Goal: Information Seeking & Learning: Find specific page/section

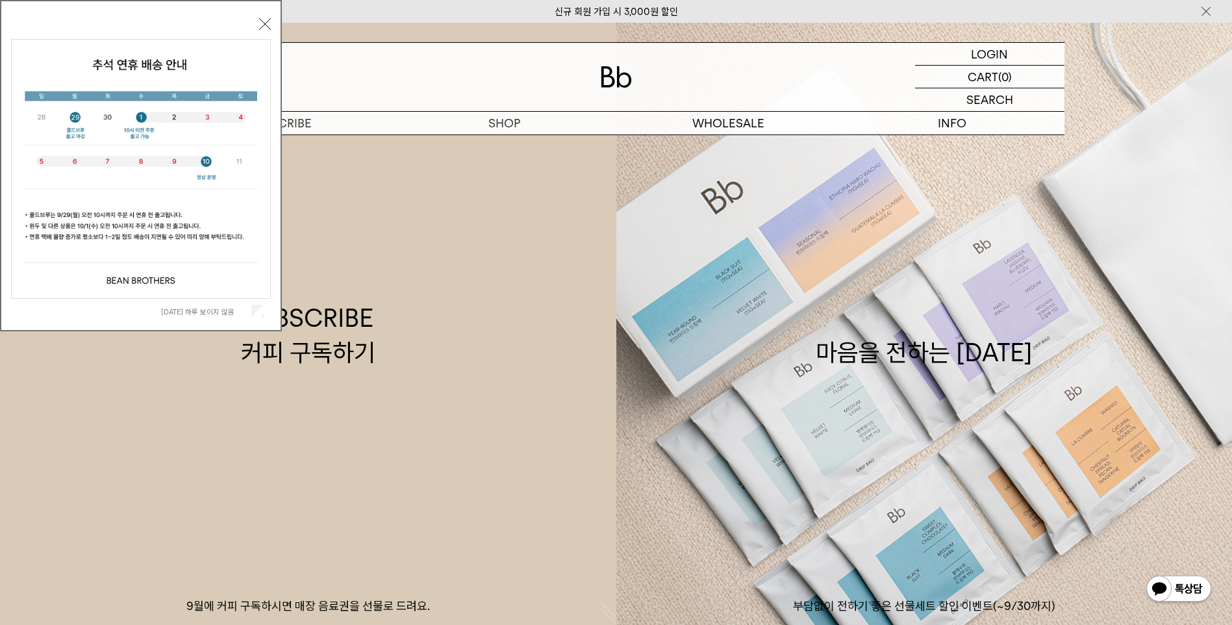
click at [266, 25] on button "닫기" at bounding box center [265, 24] width 12 height 12
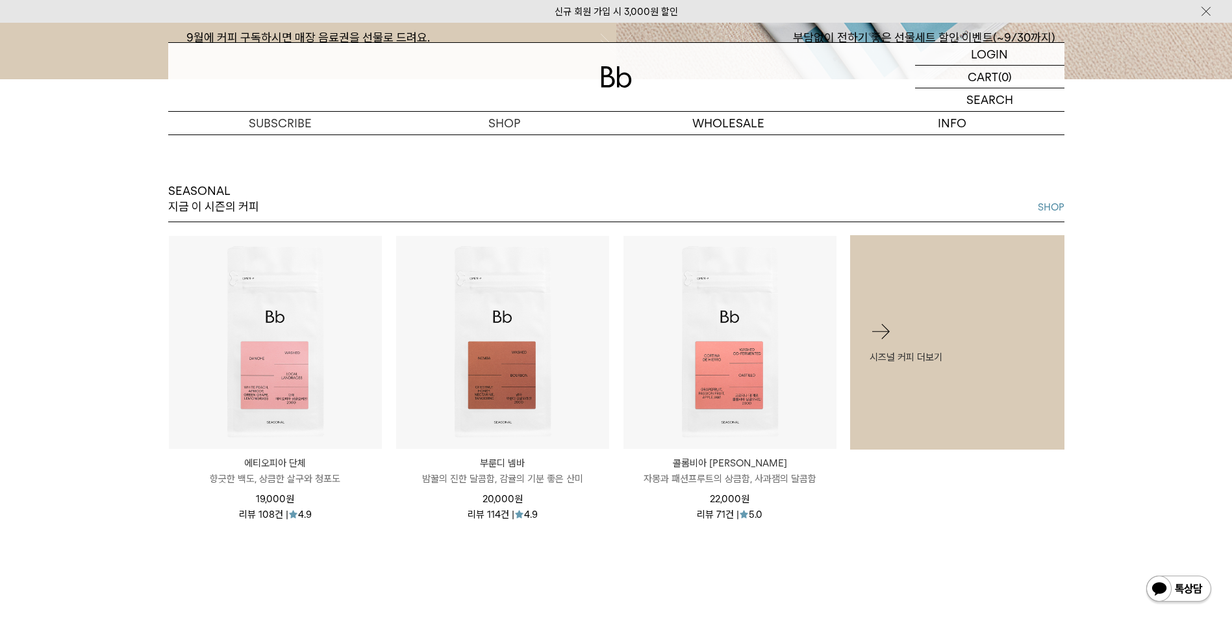
scroll to position [179, 0]
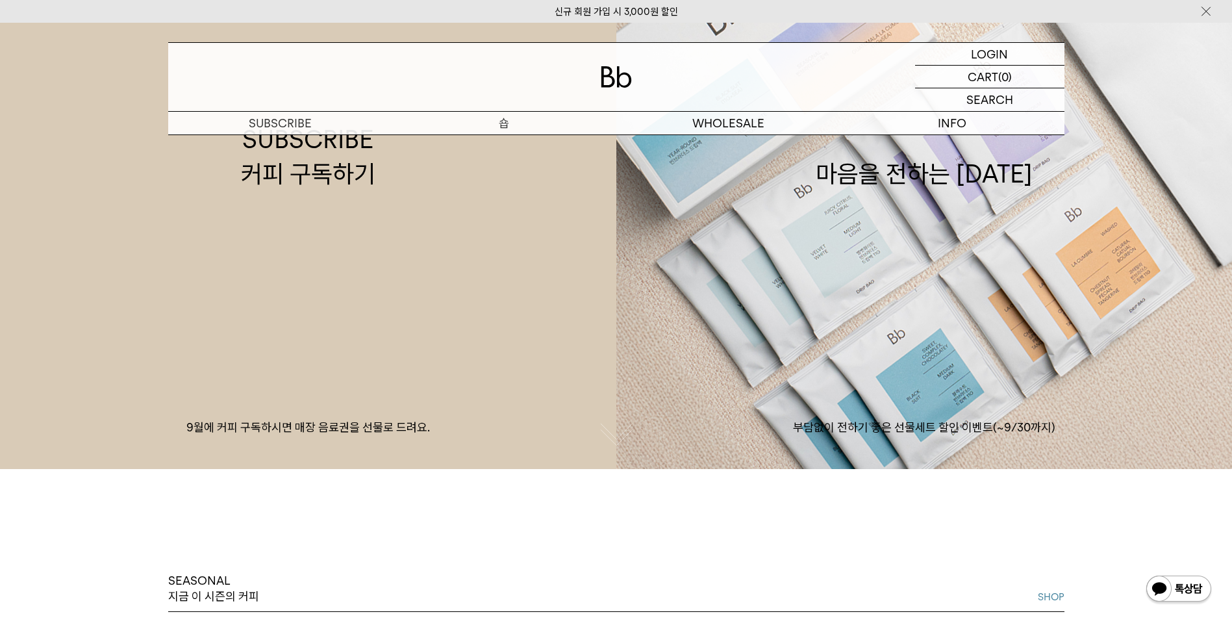
click at [501, 120] on p "숍" at bounding box center [504, 123] width 224 height 23
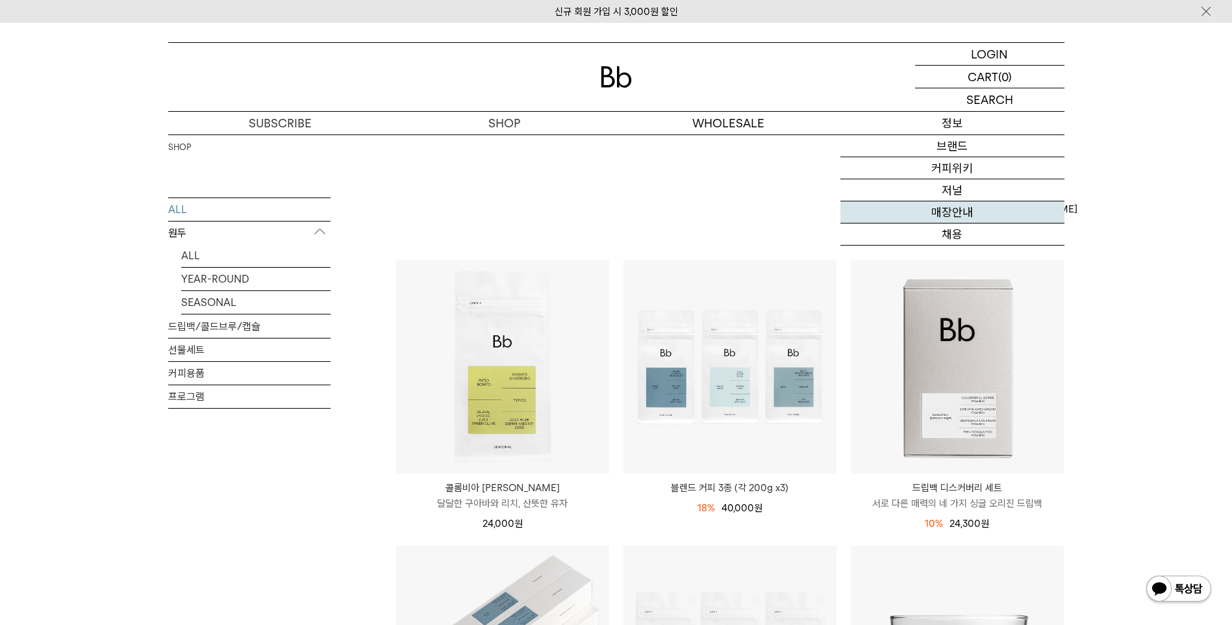
click at [955, 210] on link "매장안내" at bounding box center [952, 212] width 224 height 22
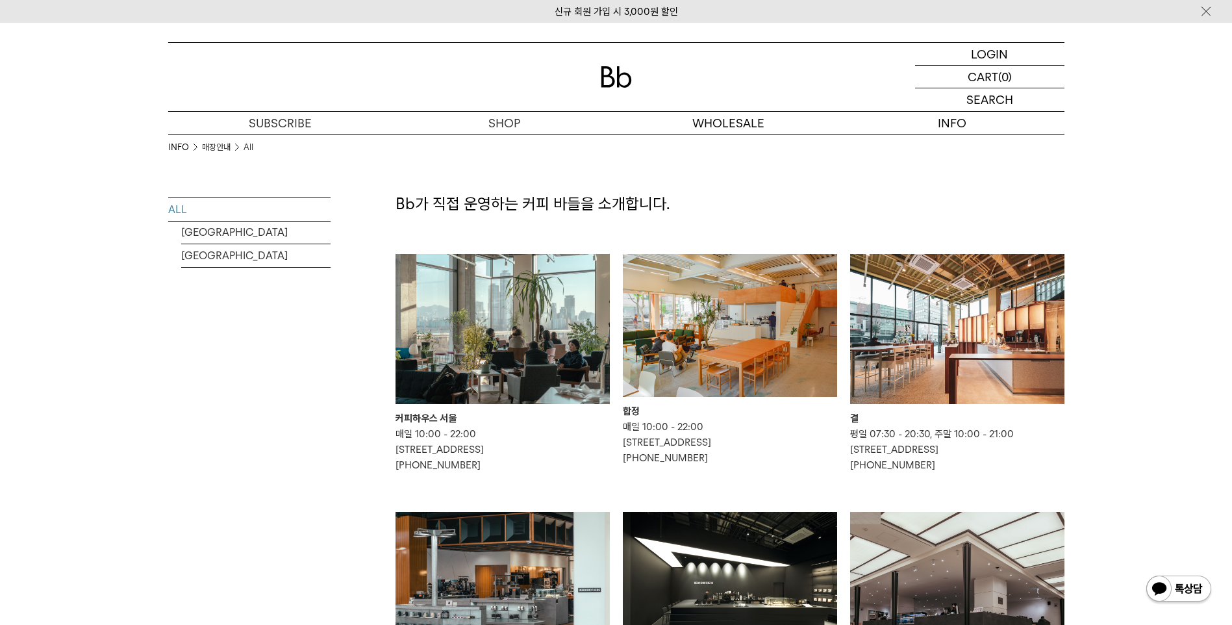
click at [631, 409] on div "합정" at bounding box center [730, 411] width 214 height 16
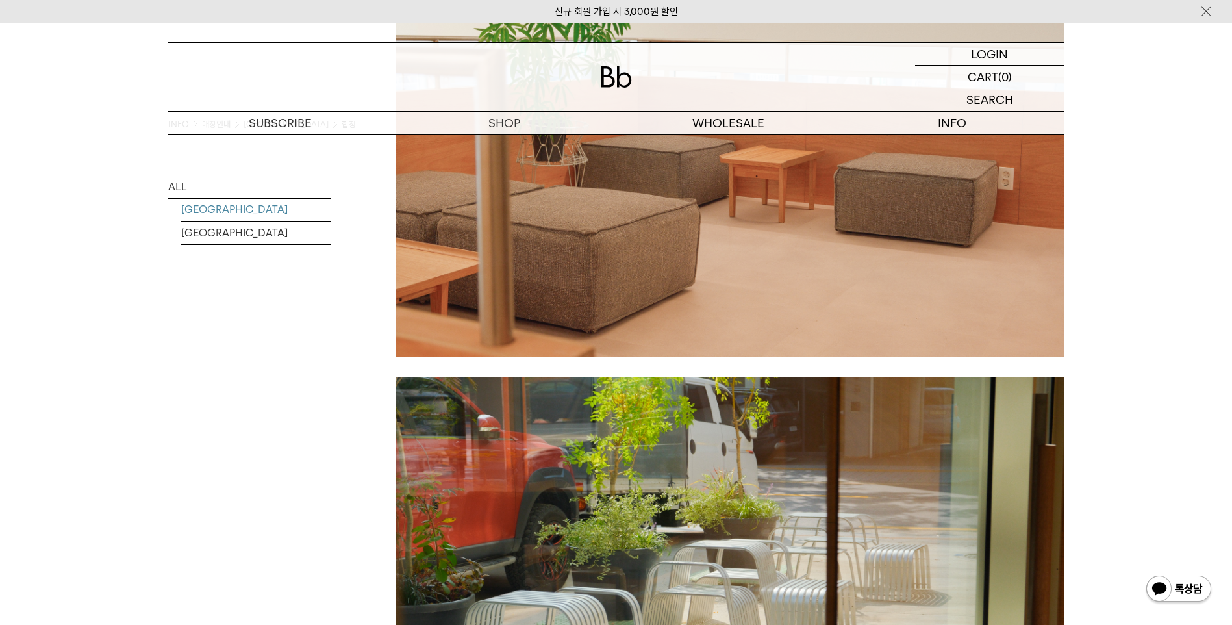
scroll to position [2078, 0]
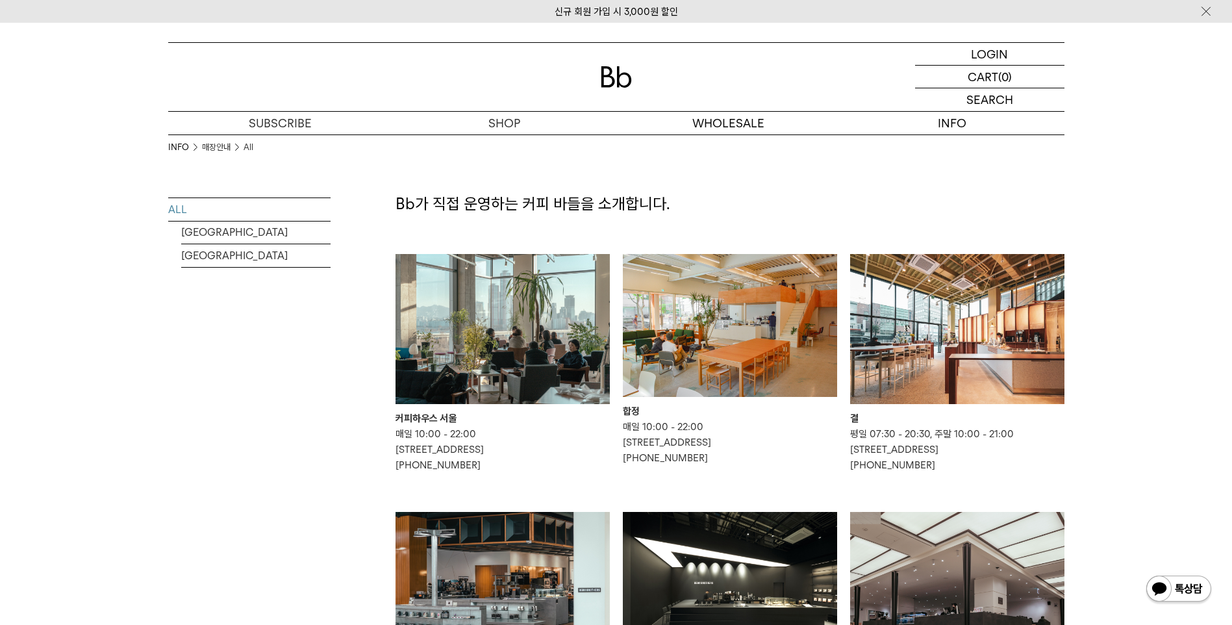
click at [975, 341] on img at bounding box center [957, 329] width 214 height 150
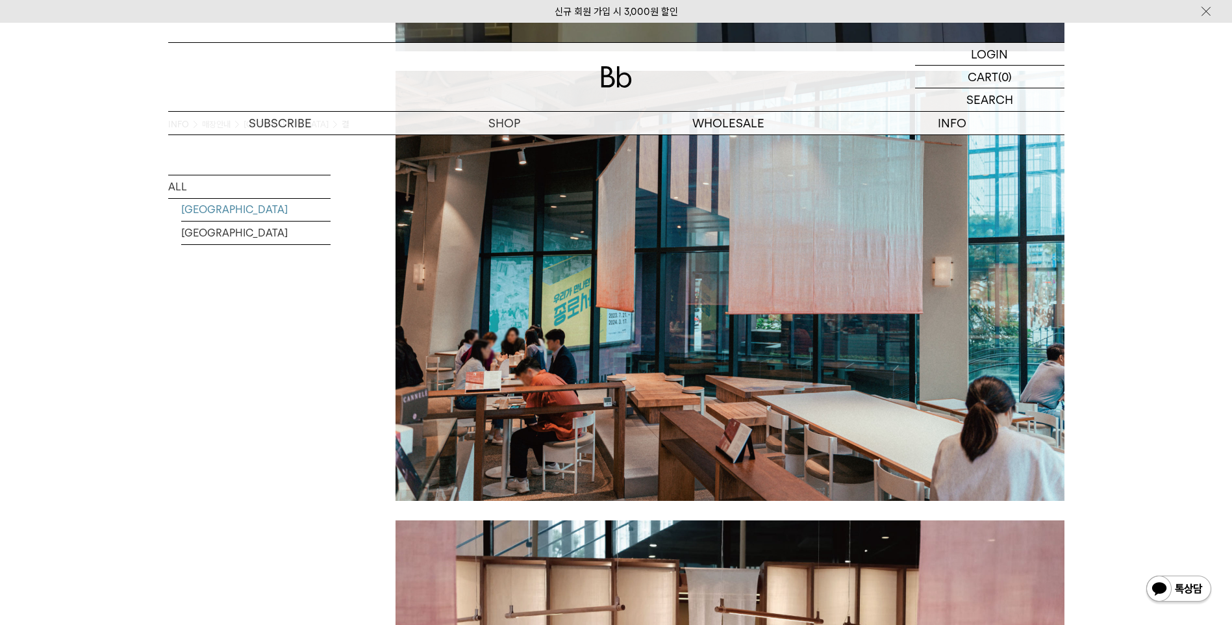
scroll to position [2078, 0]
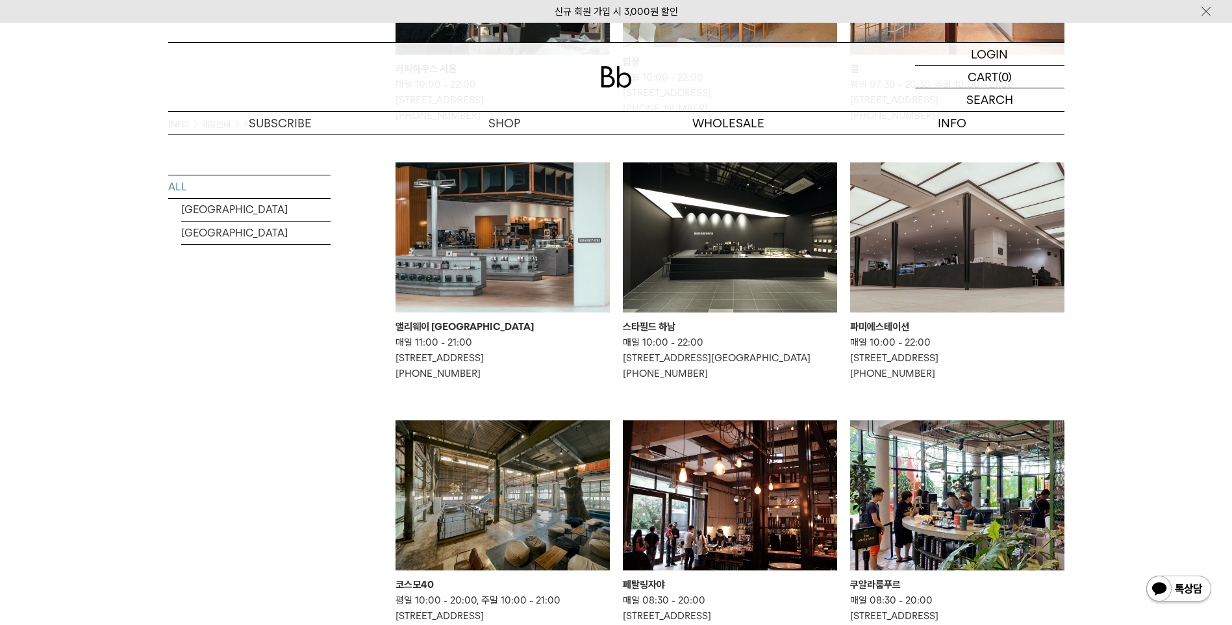
scroll to position [390, 0]
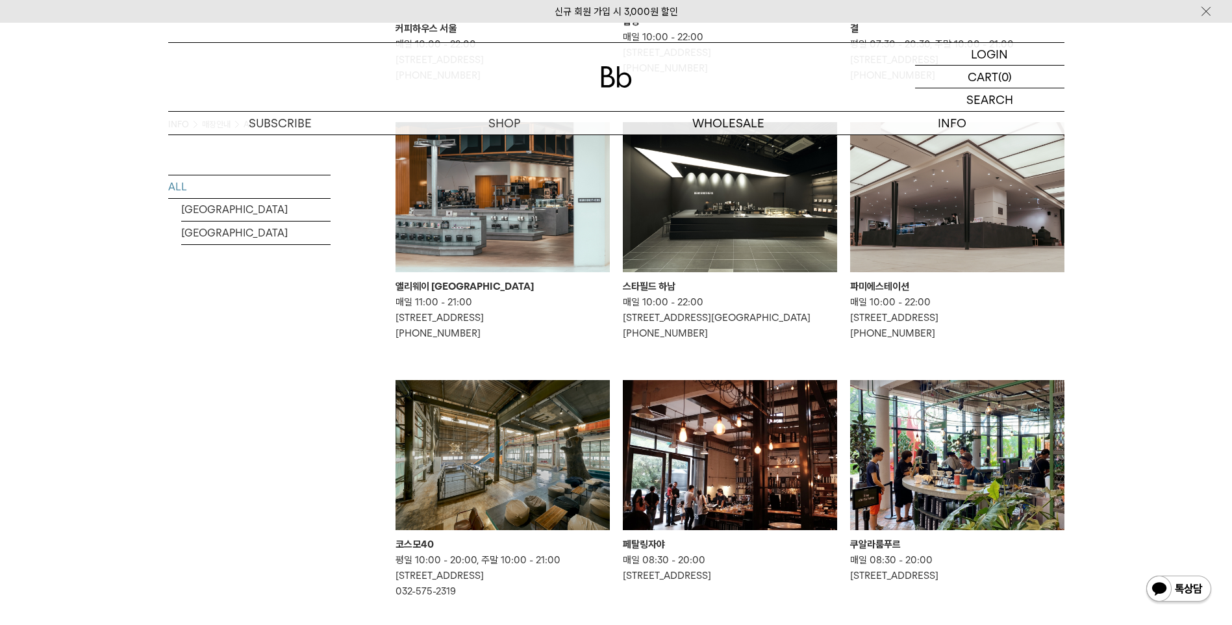
click at [913, 216] on img at bounding box center [957, 197] width 214 height 150
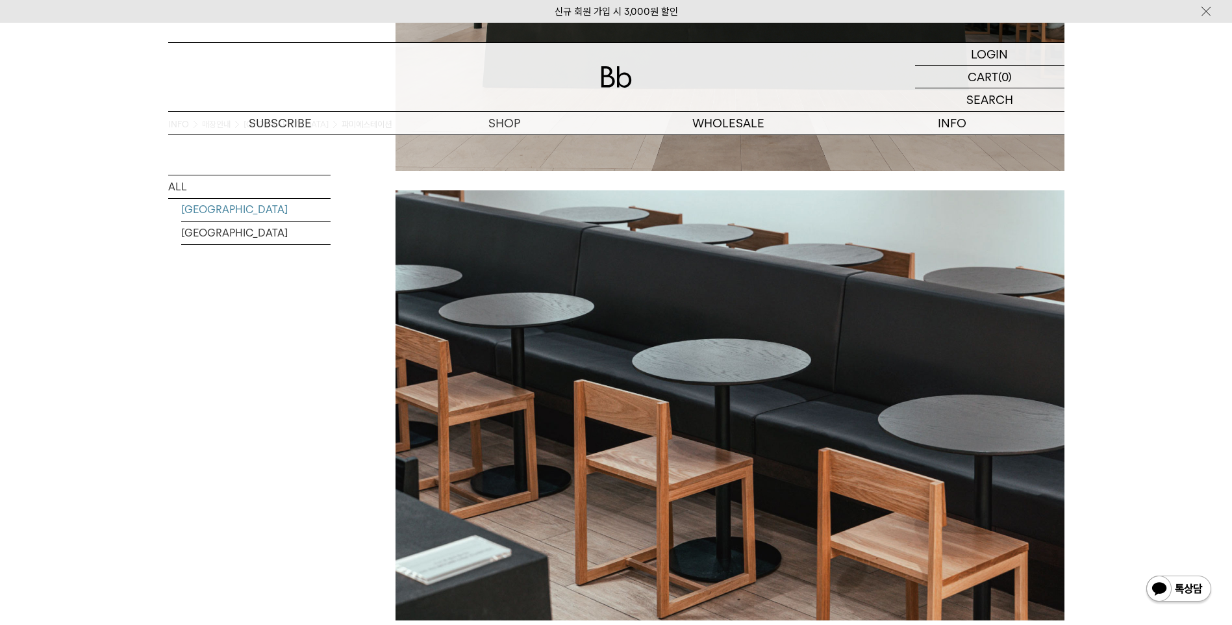
scroll to position [1299, 0]
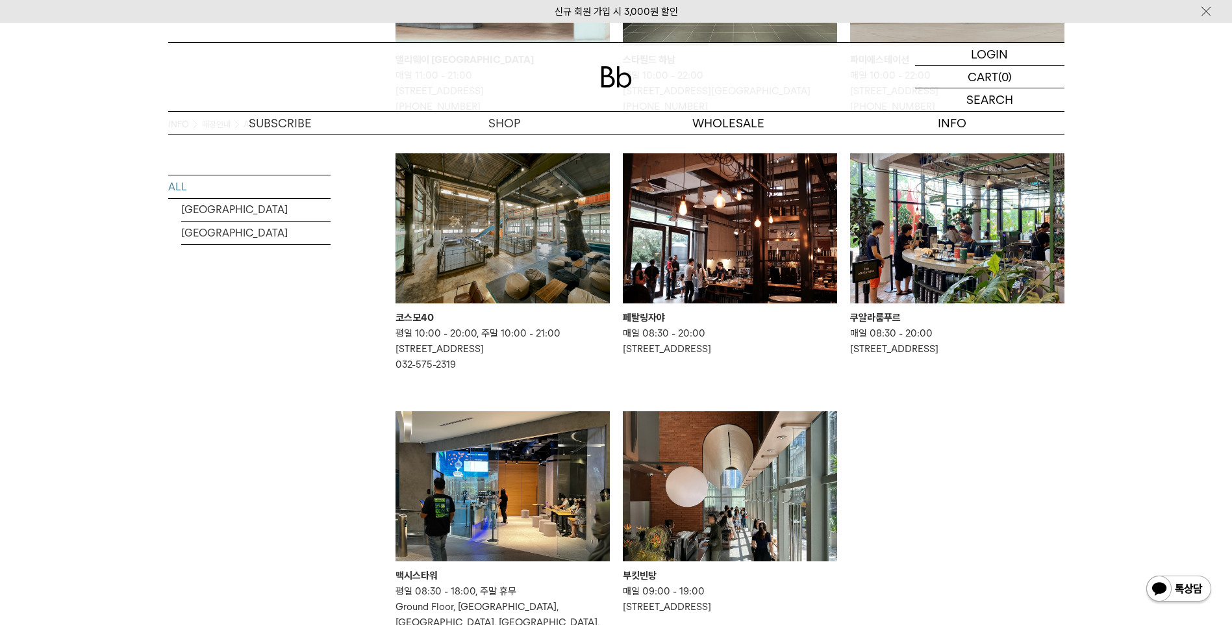
scroll to position [649, 0]
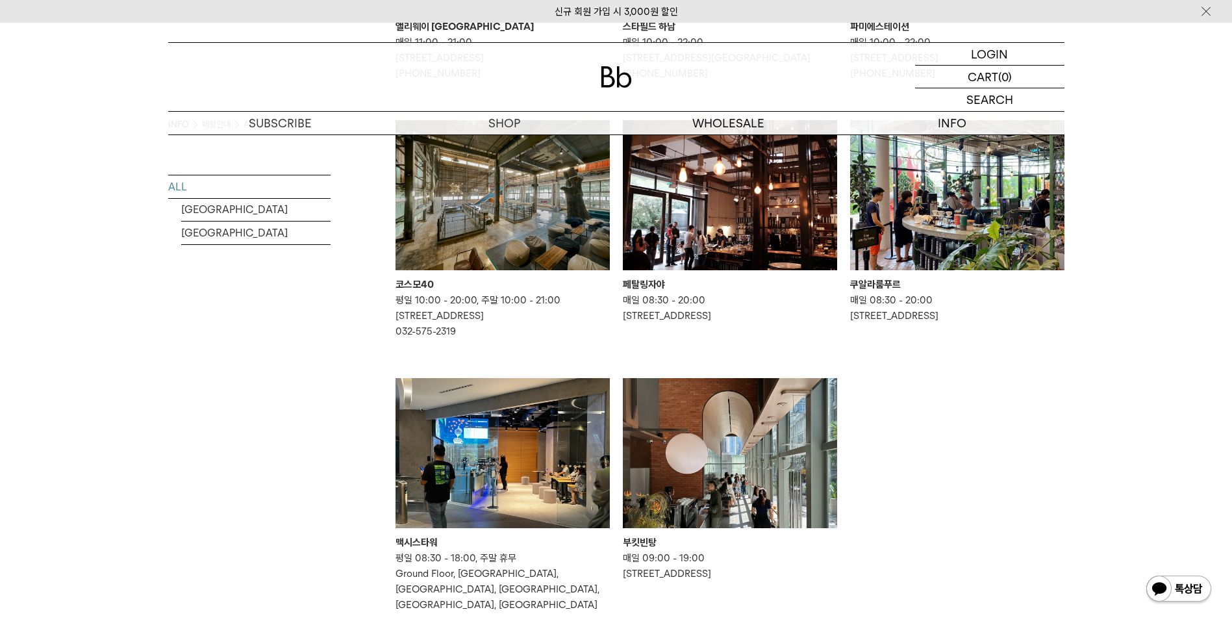
click at [672, 231] on img at bounding box center [730, 195] width 214 height 150
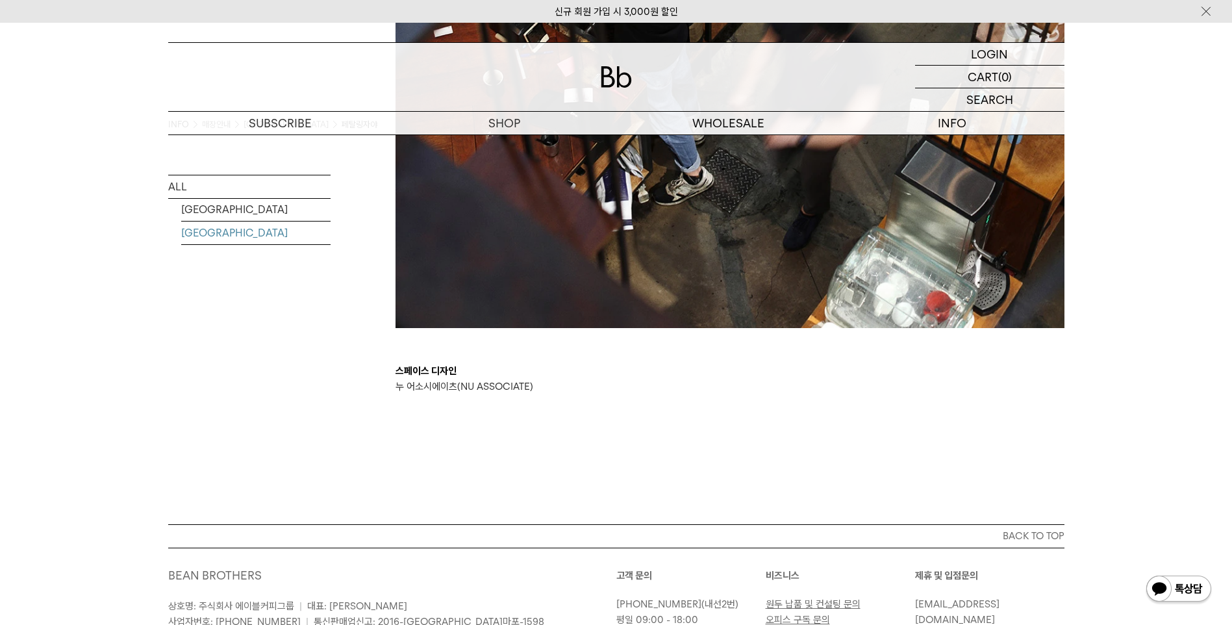
scroll to position [2467, 0]
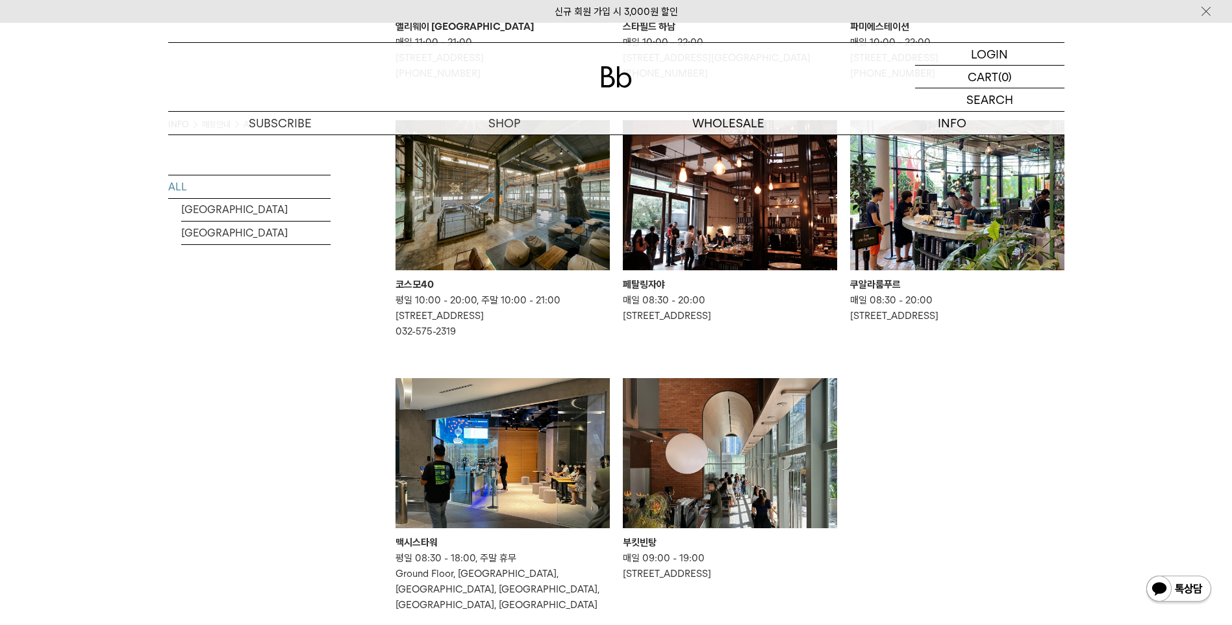
click at [765, 212] on img at bounding box center [730, 195] width 214 height 150
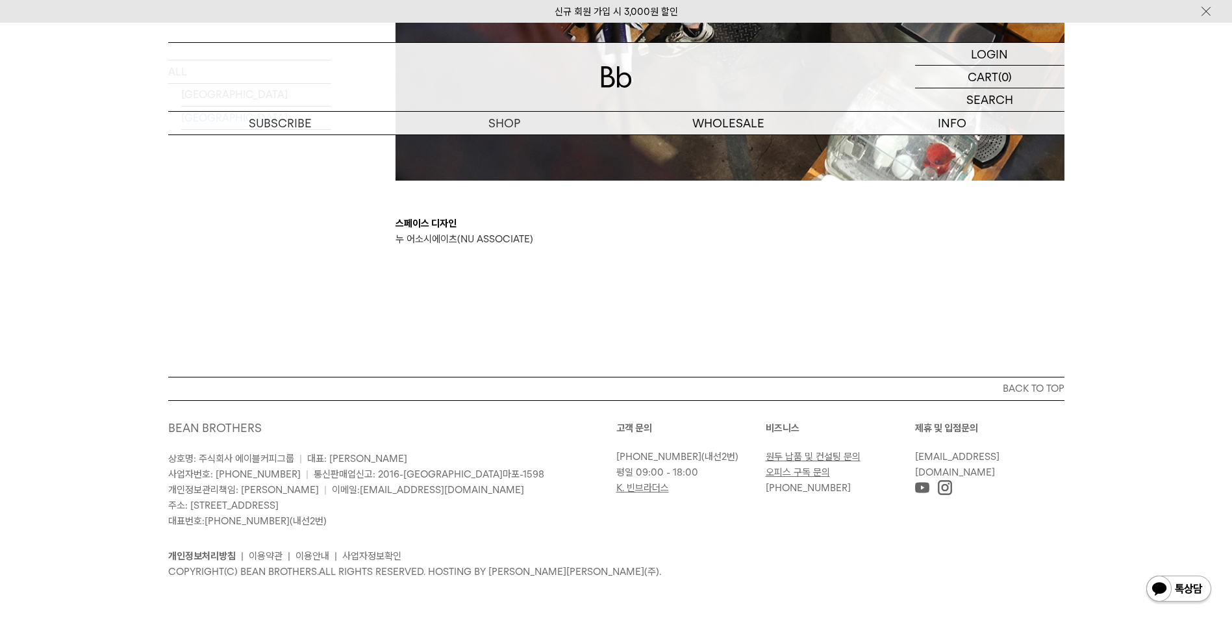
scroll to position [2608, 0]
